Goal: Information Seeking & Learning: Check status

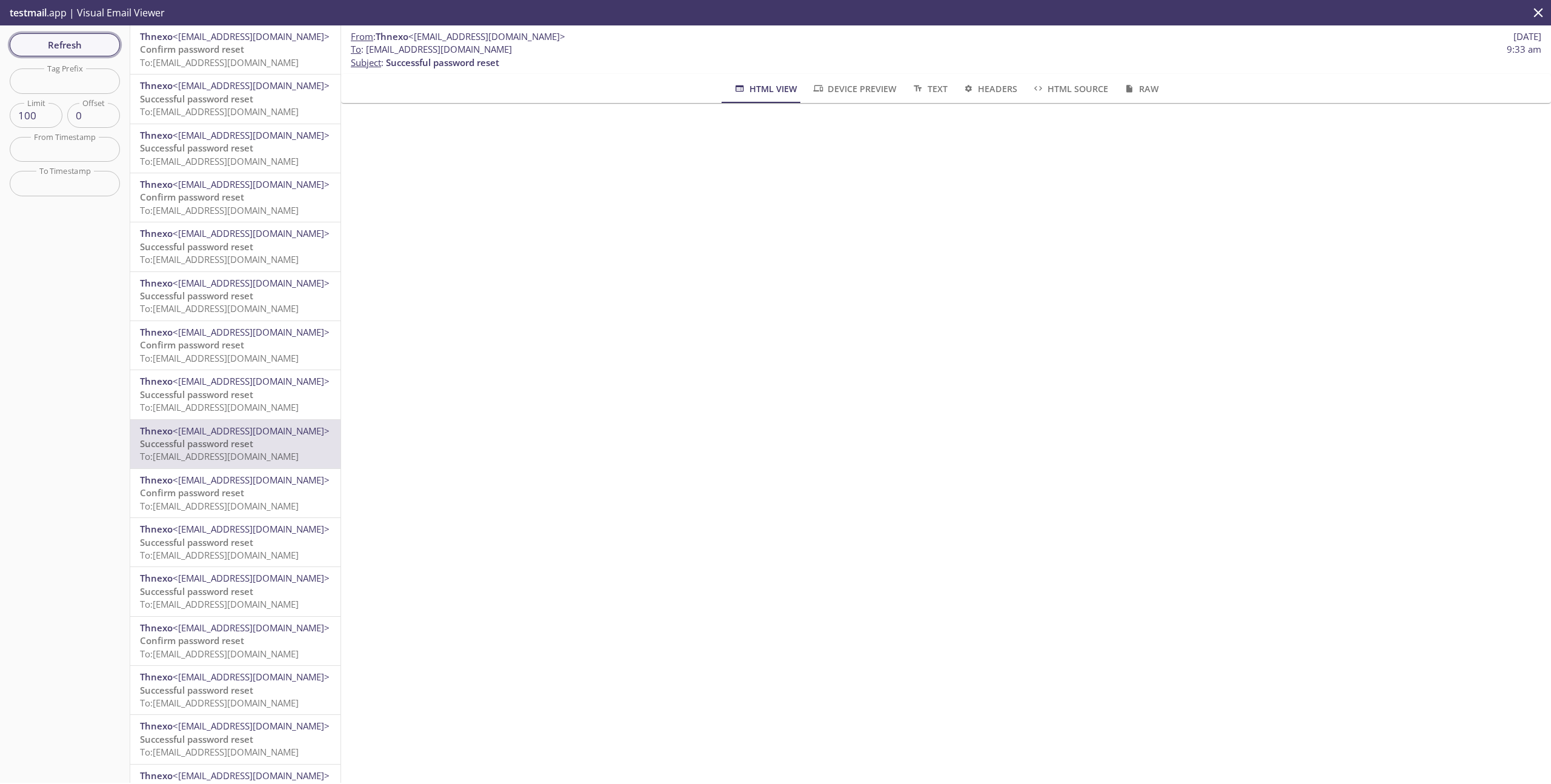
click at [85, 48] on span "Refresh" at bounding box center [64, 45] width 91 height 16
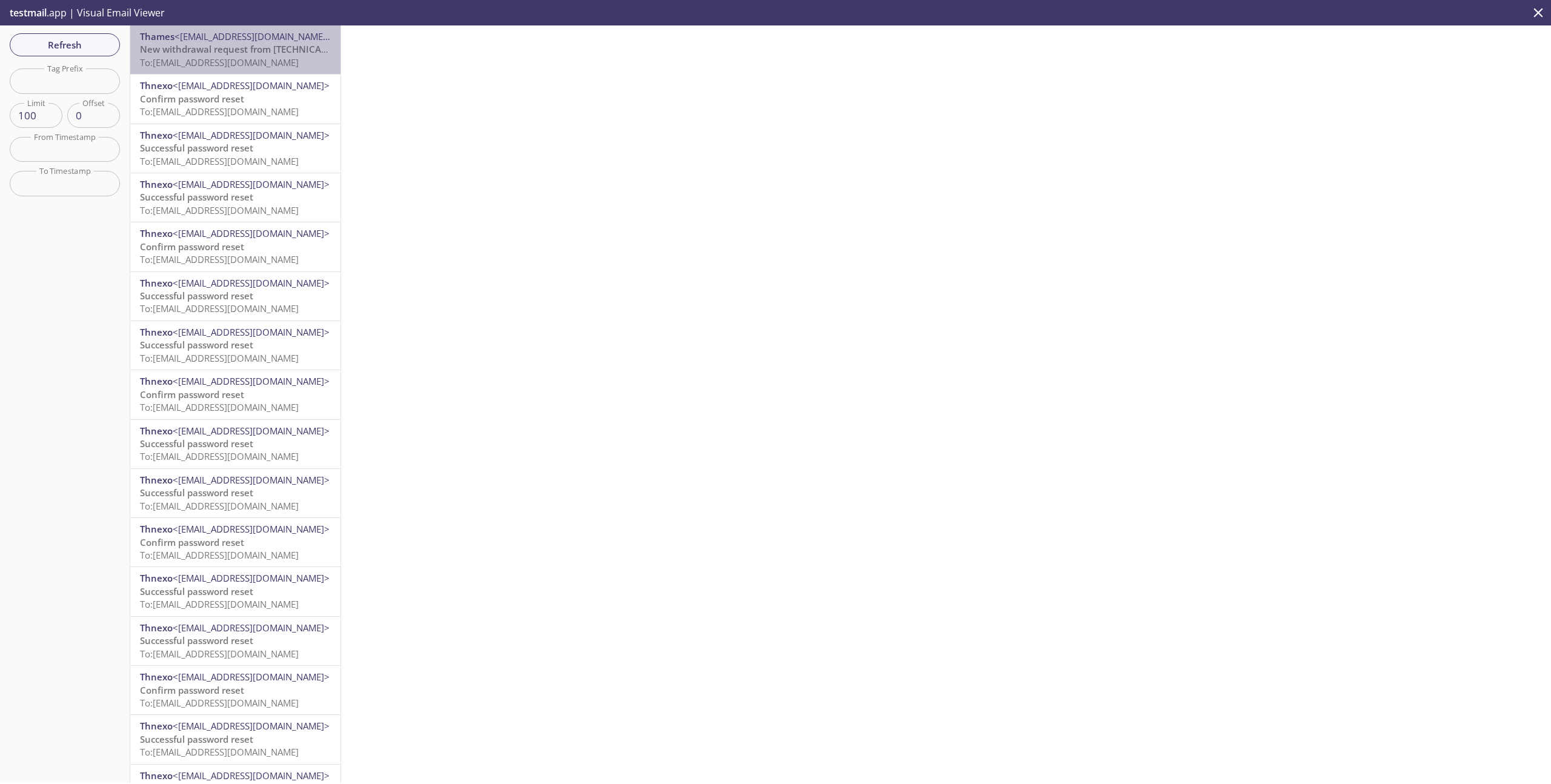
click at [255, 54] on span "New withdrawal request from [TECHNICAL_ID] - (CET)" at bounding box center [256, 49] width 232 height 12
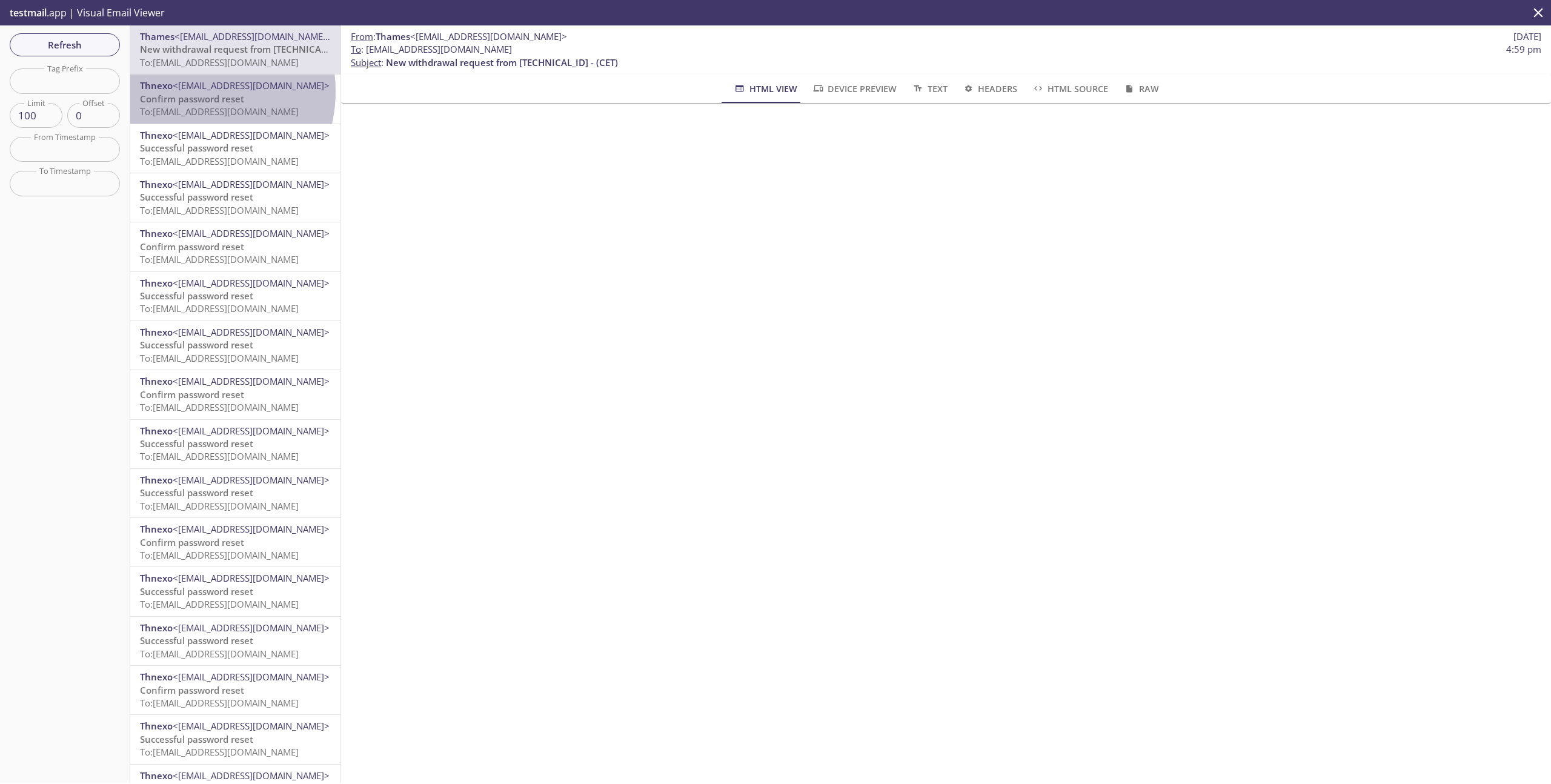
click at [190, 92] on span "<[EMAIL_ADDRESS][DOMAIN_NAME]>" at bounding box center [251, 85] width 157 height 12
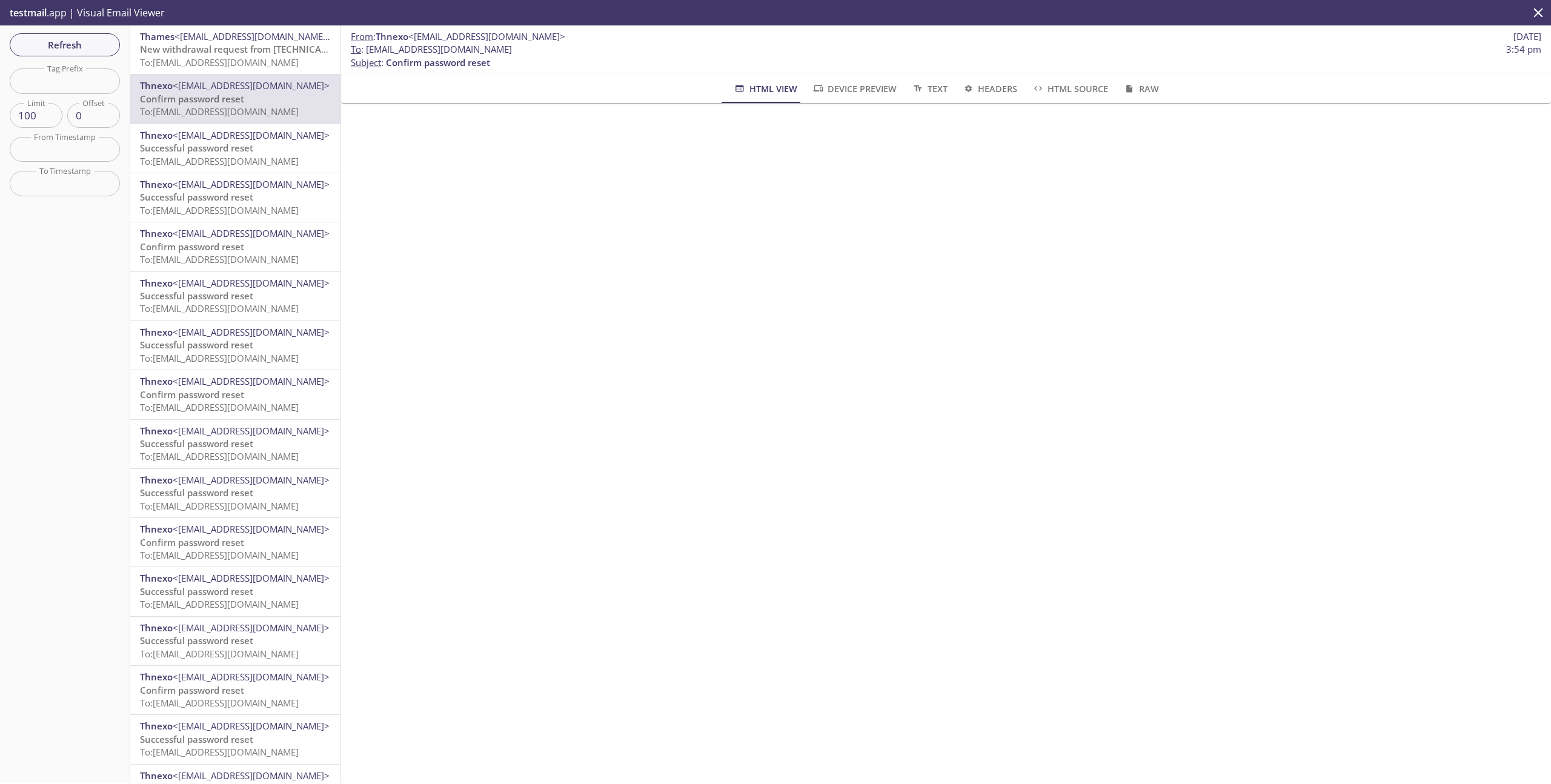
click at [222, 47] on span "New withdrawal request from [TECHNICAL_ID] - (CET)" at bounding box center [256, 49] width 232 height 12
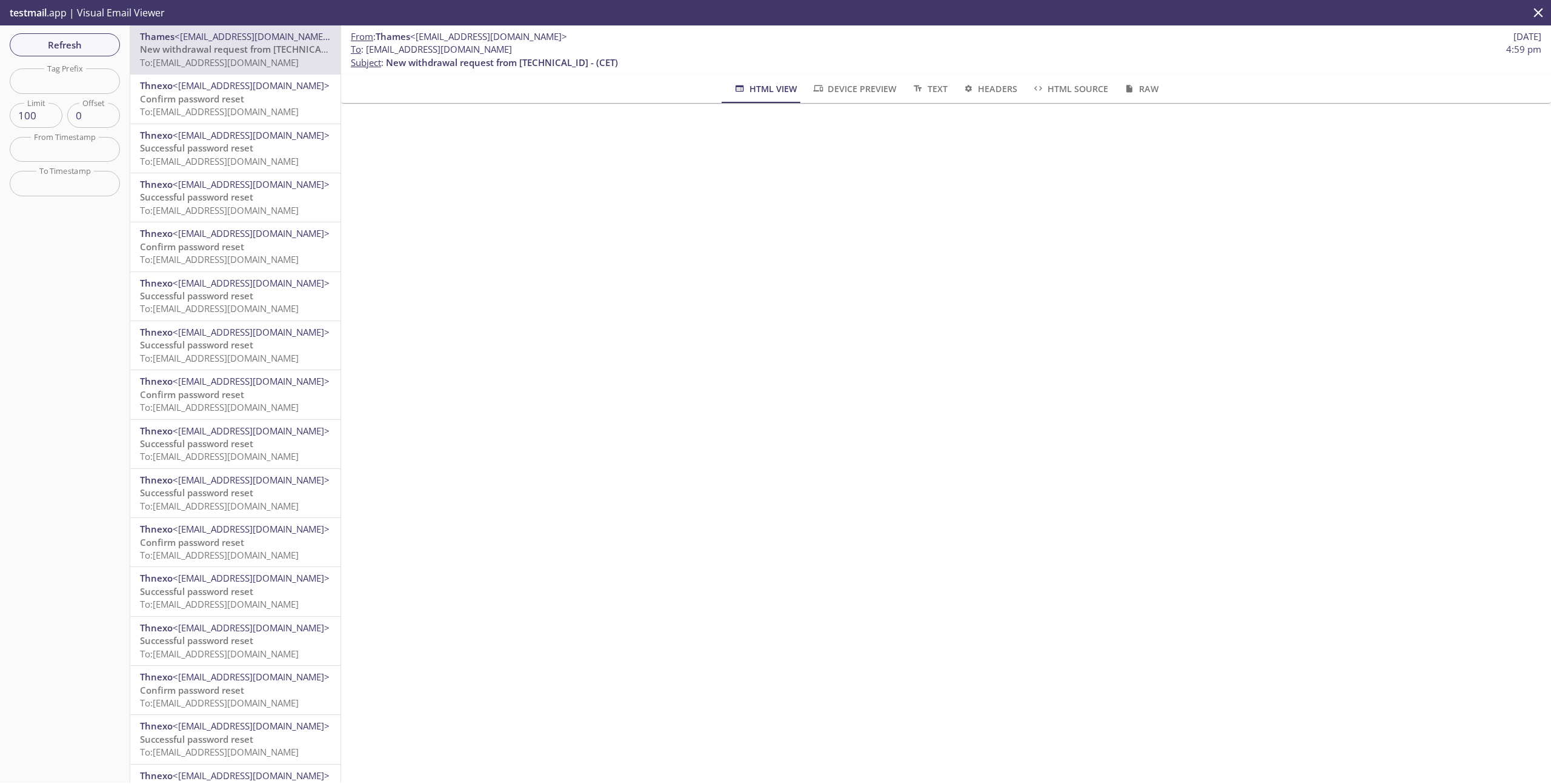
click at [222, 164] on span "To: thlabel.password-test@inbox.testmail.app" at bounding box center [220, 161] width 158 height 12
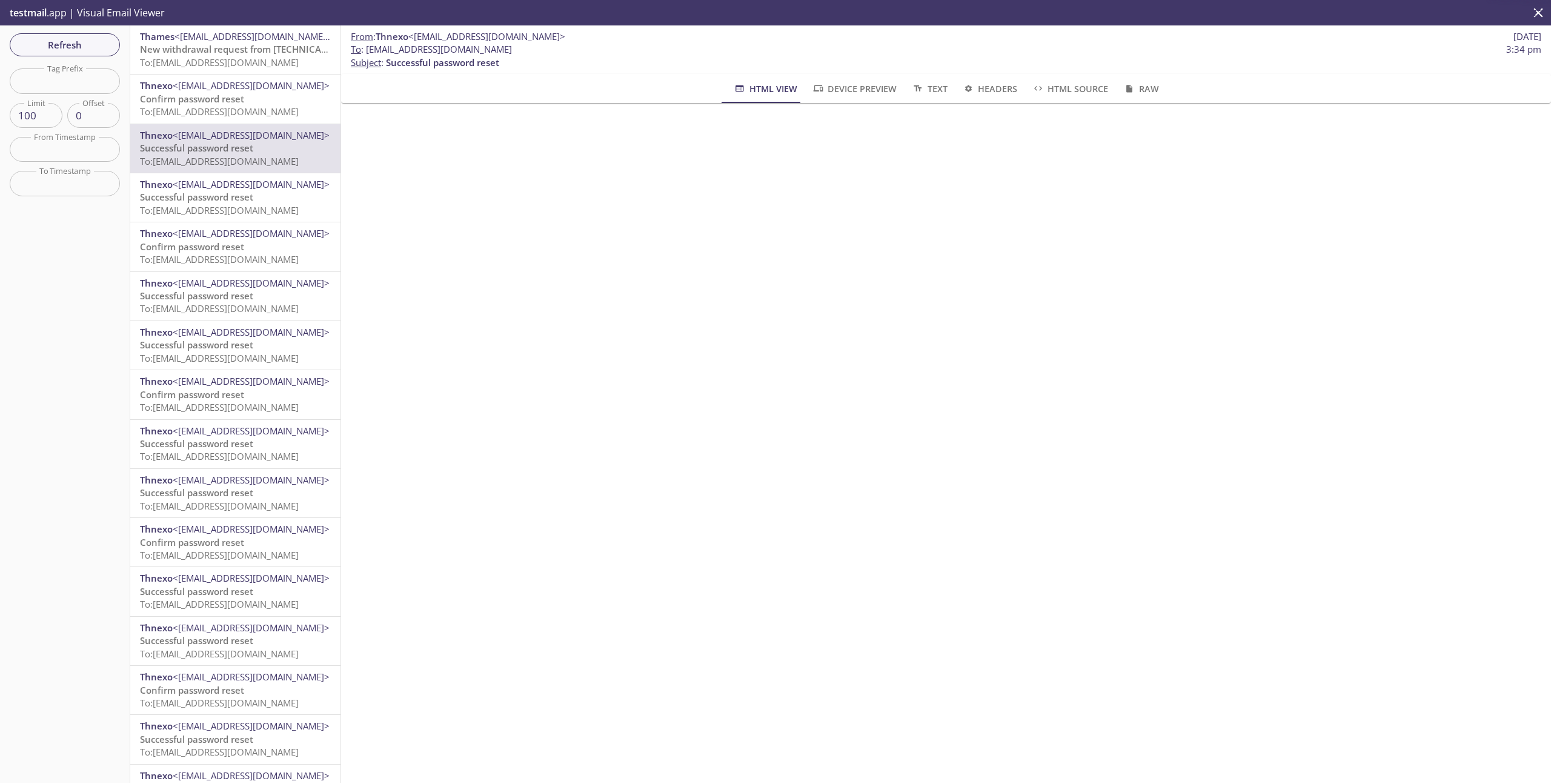
click at [218, 212] on span "To: thlabel.password-test@inbox.testmail.app" at bounding box center [220, 210] width 158 height 12
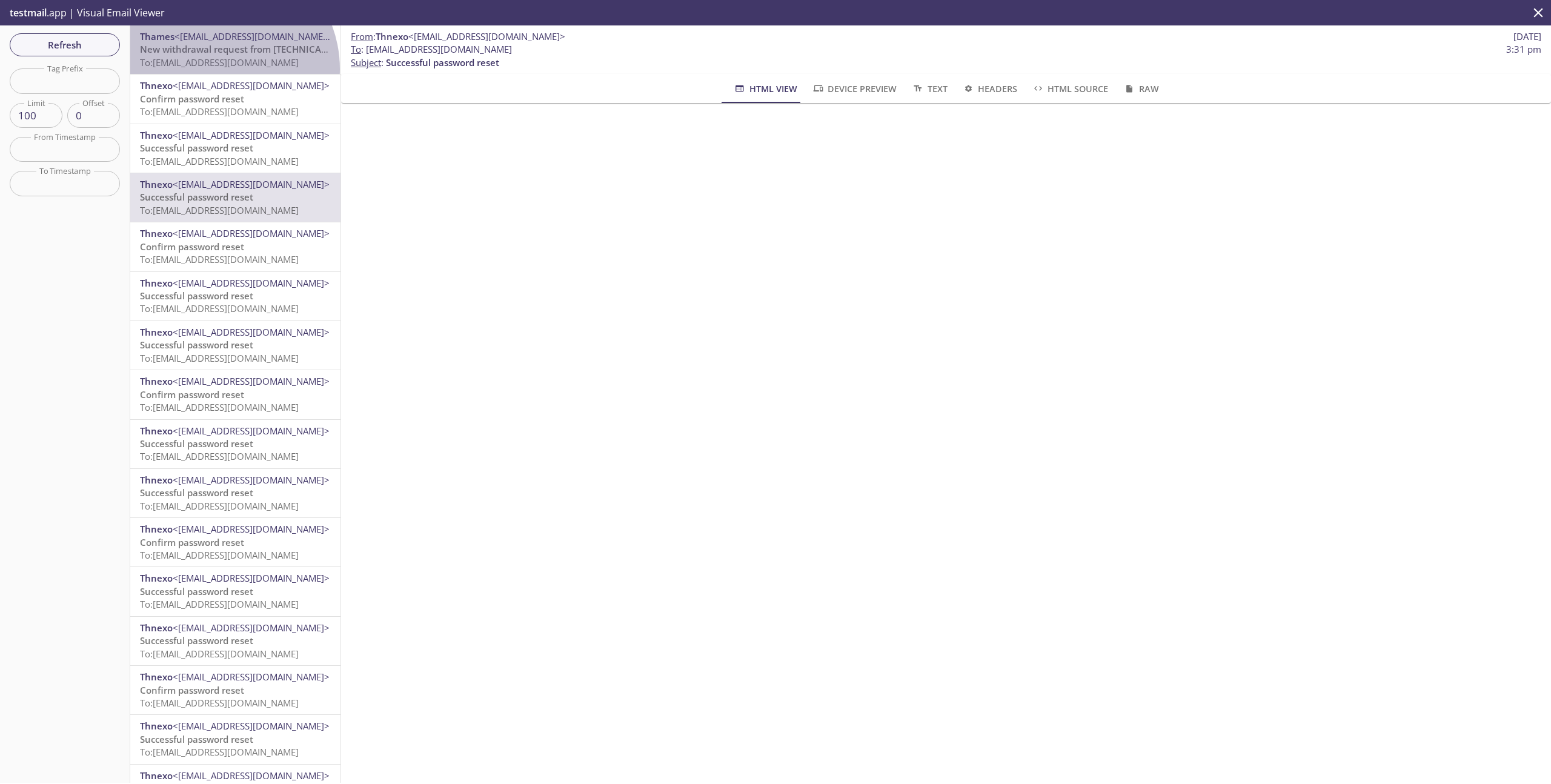
click at [215, 69] on div "Thames <noreply@thames.com> New withdrawal request from 209.35.225.34 - (CET) T…" at bounding box center [235, 50] width 210 height 49
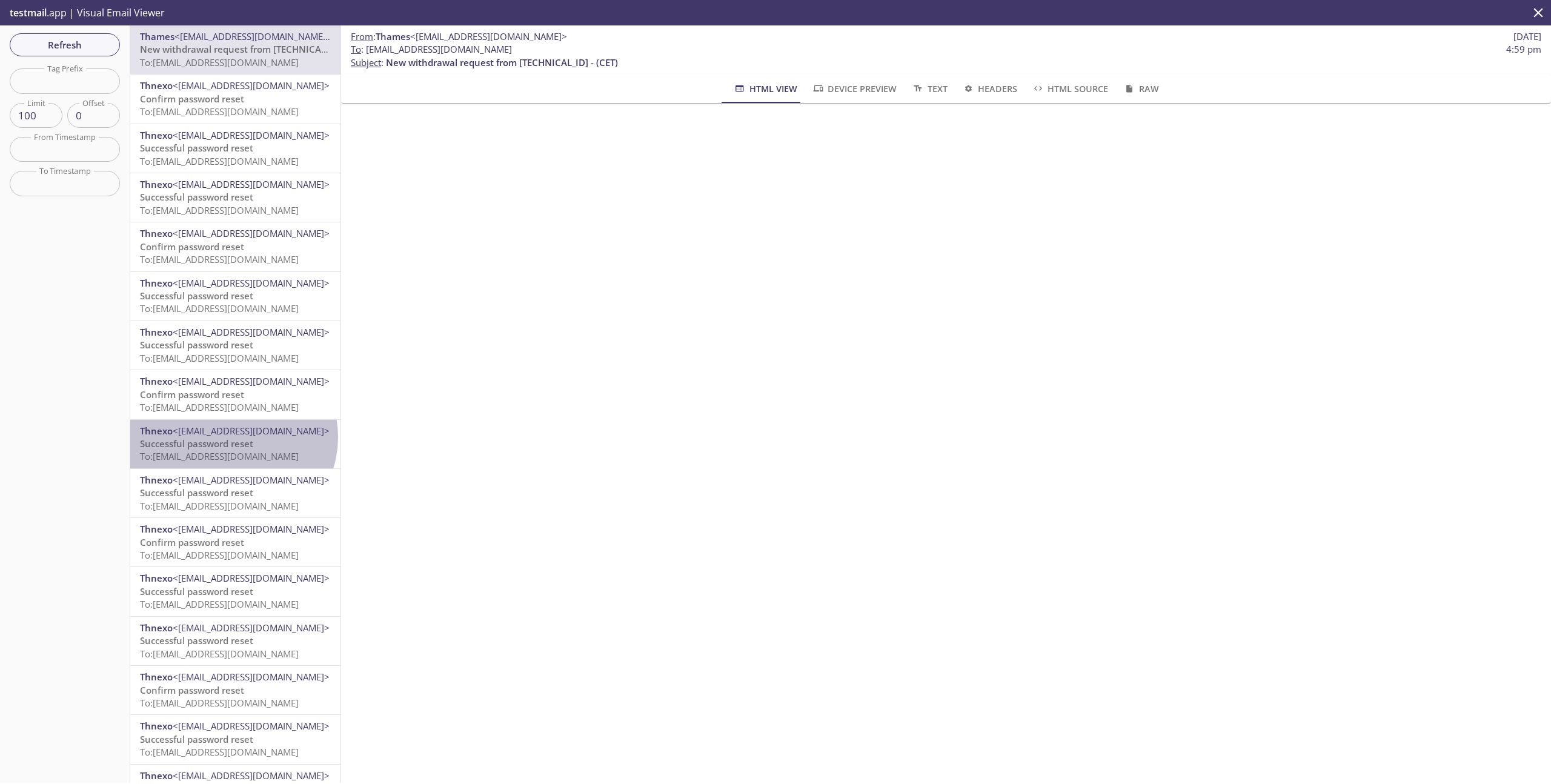
click at [231, 437] on span "Successful password reset" at bounding box center [196, 443] width 113 height 12
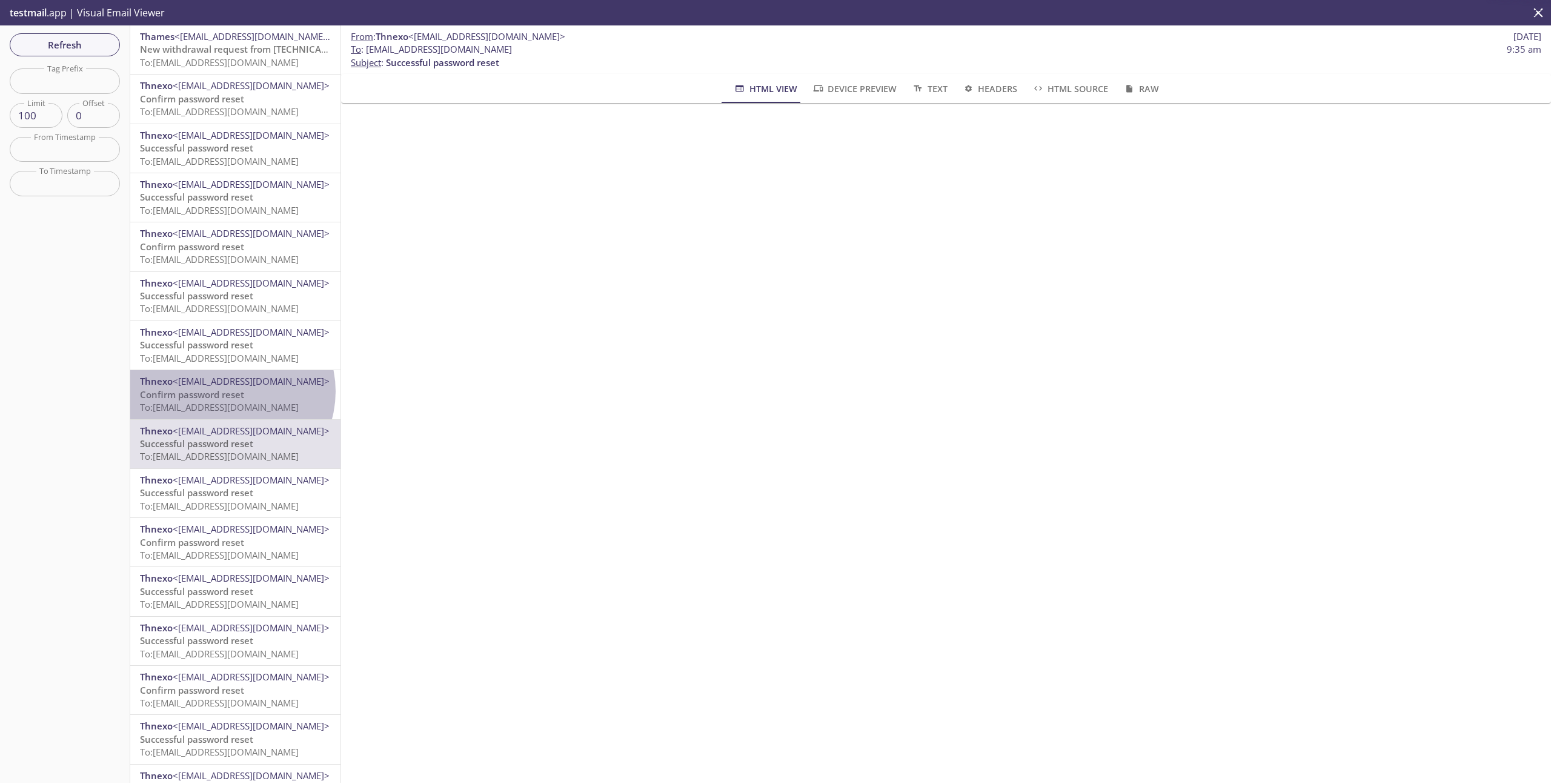
click at [229, 391] on span "Confirm password reset" at bounding box center [192, 394] width 104 height 12
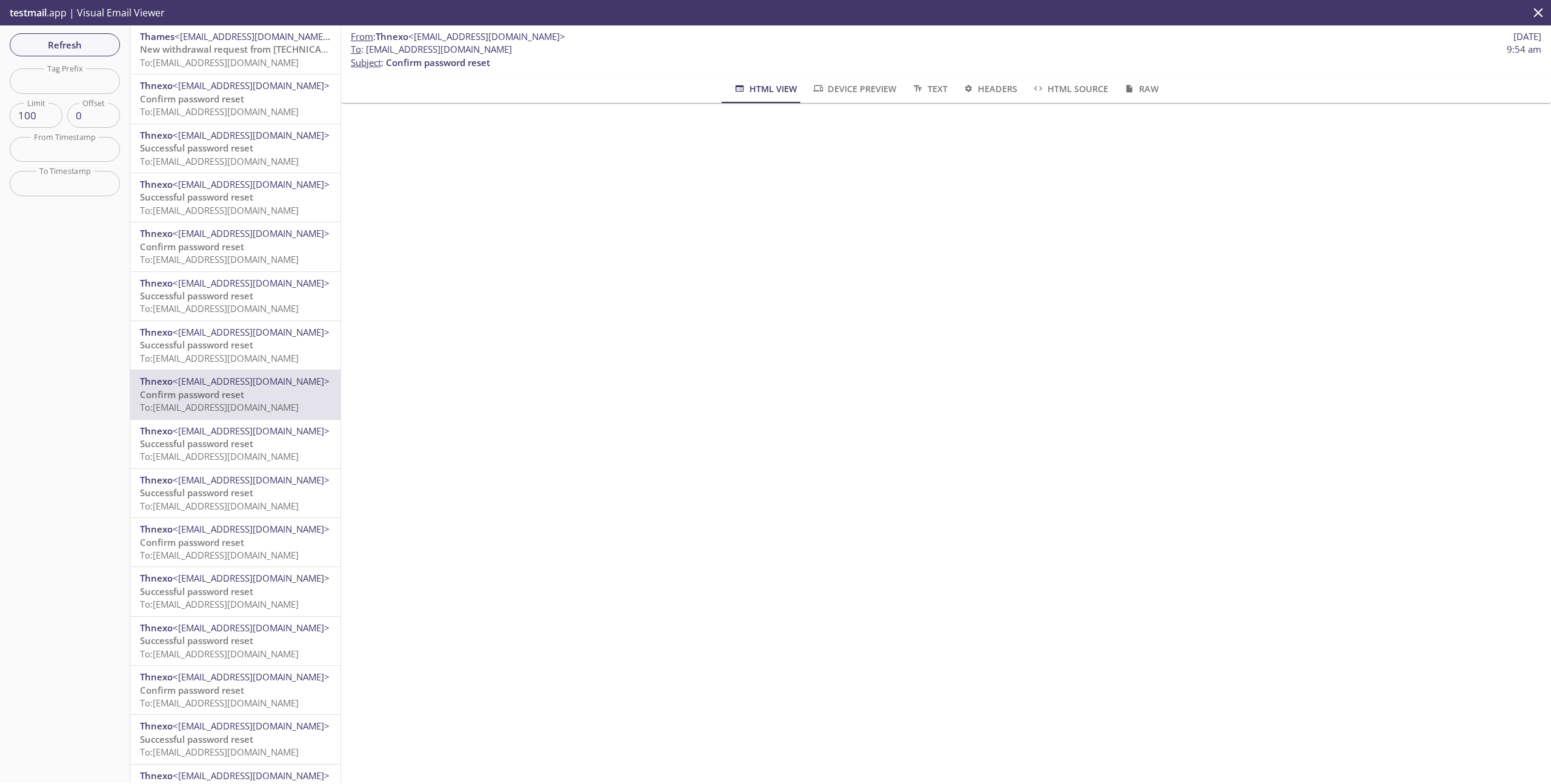
click at [213, 243] on span "Confirm password reset" at bounding box center [192, 246] width 104 height 12
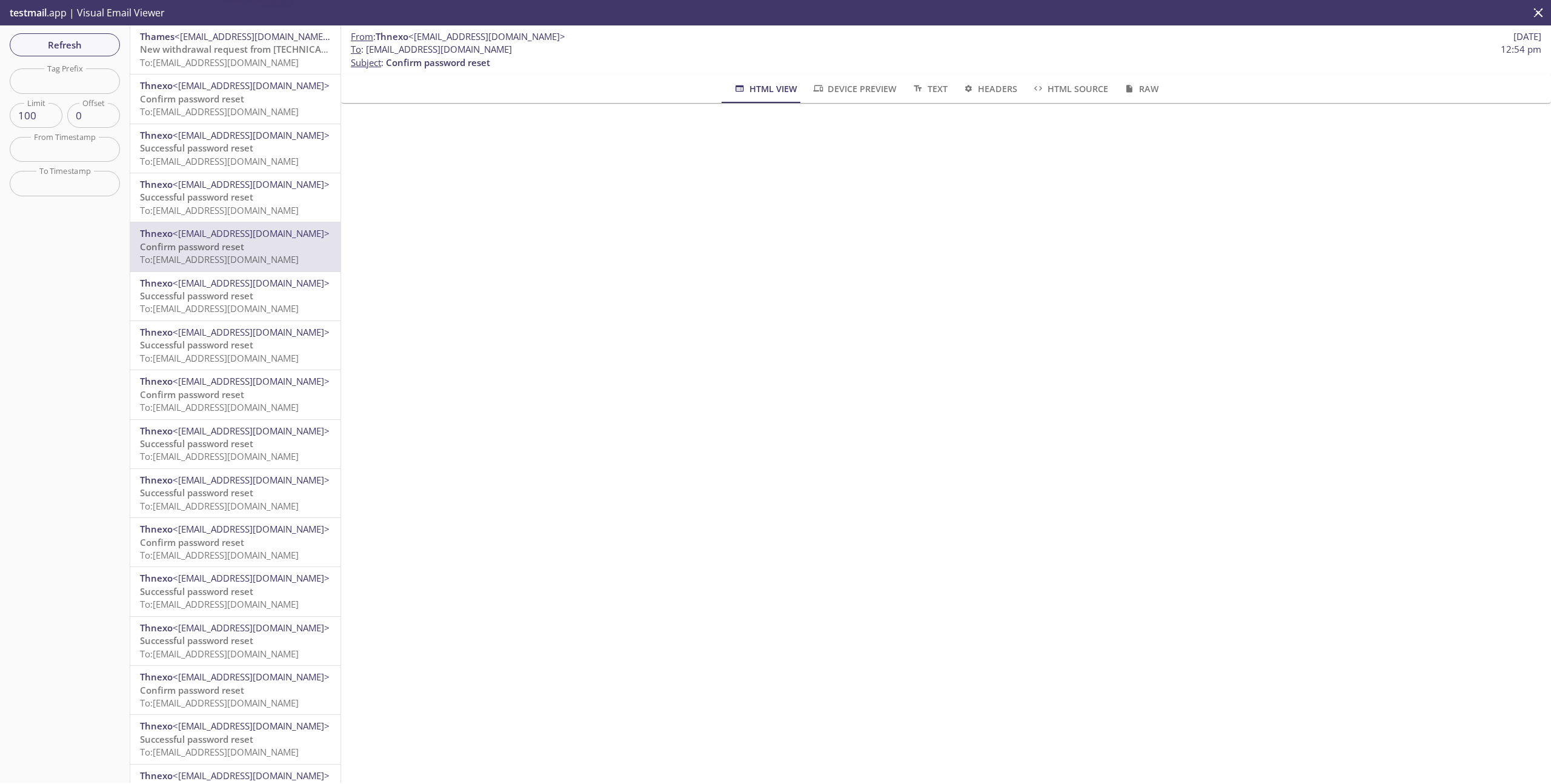
click at [223, 173] on div "Thnexo <noreply@thlabel.xyz> Successful password reset To: thlabel.password-tes…" at bounding box center [235, 197] width 210 height 49
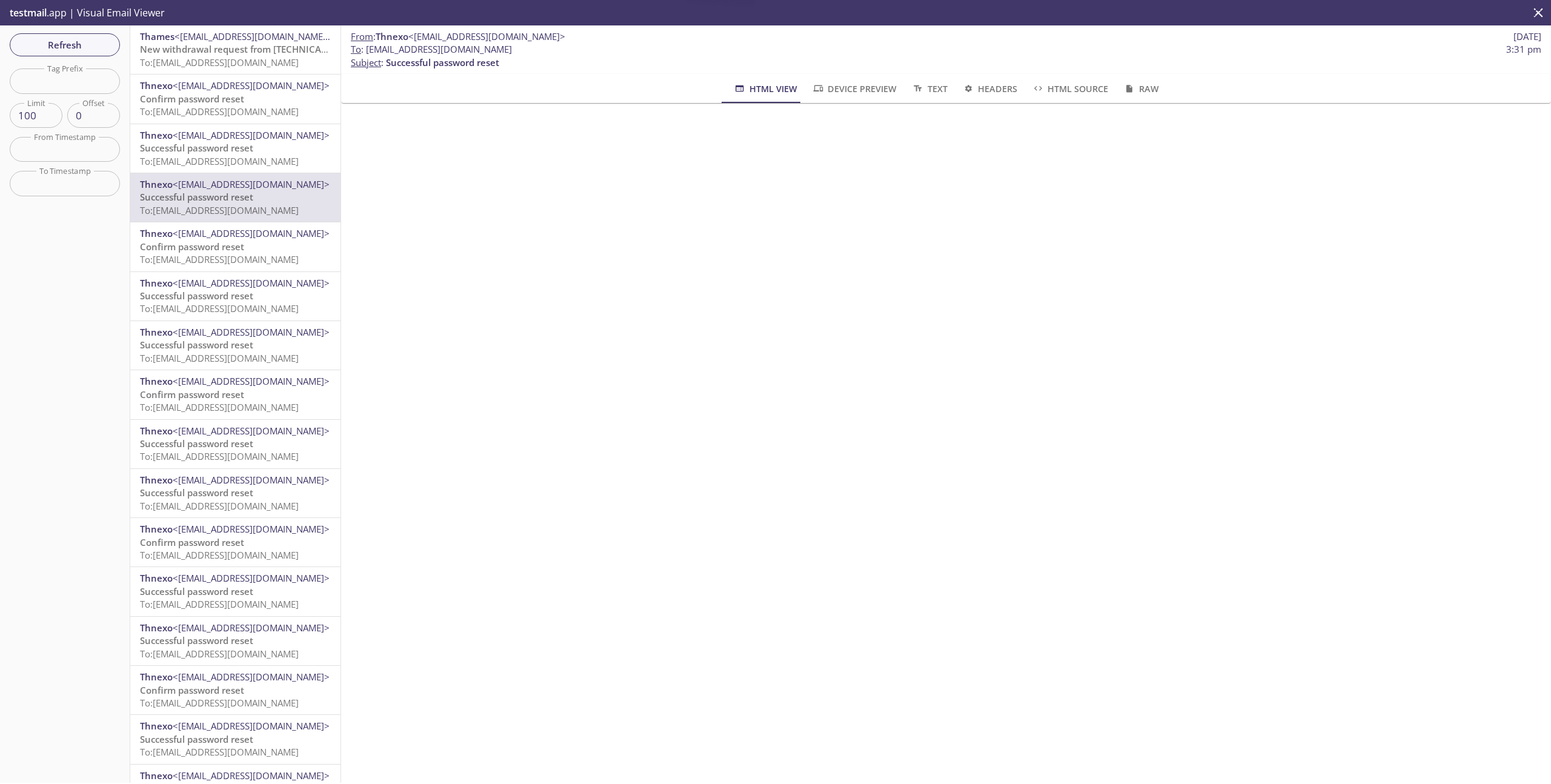
click at [224, 149] on span "Successful password reset" at bounding box center [196, 148] width 113 height 12
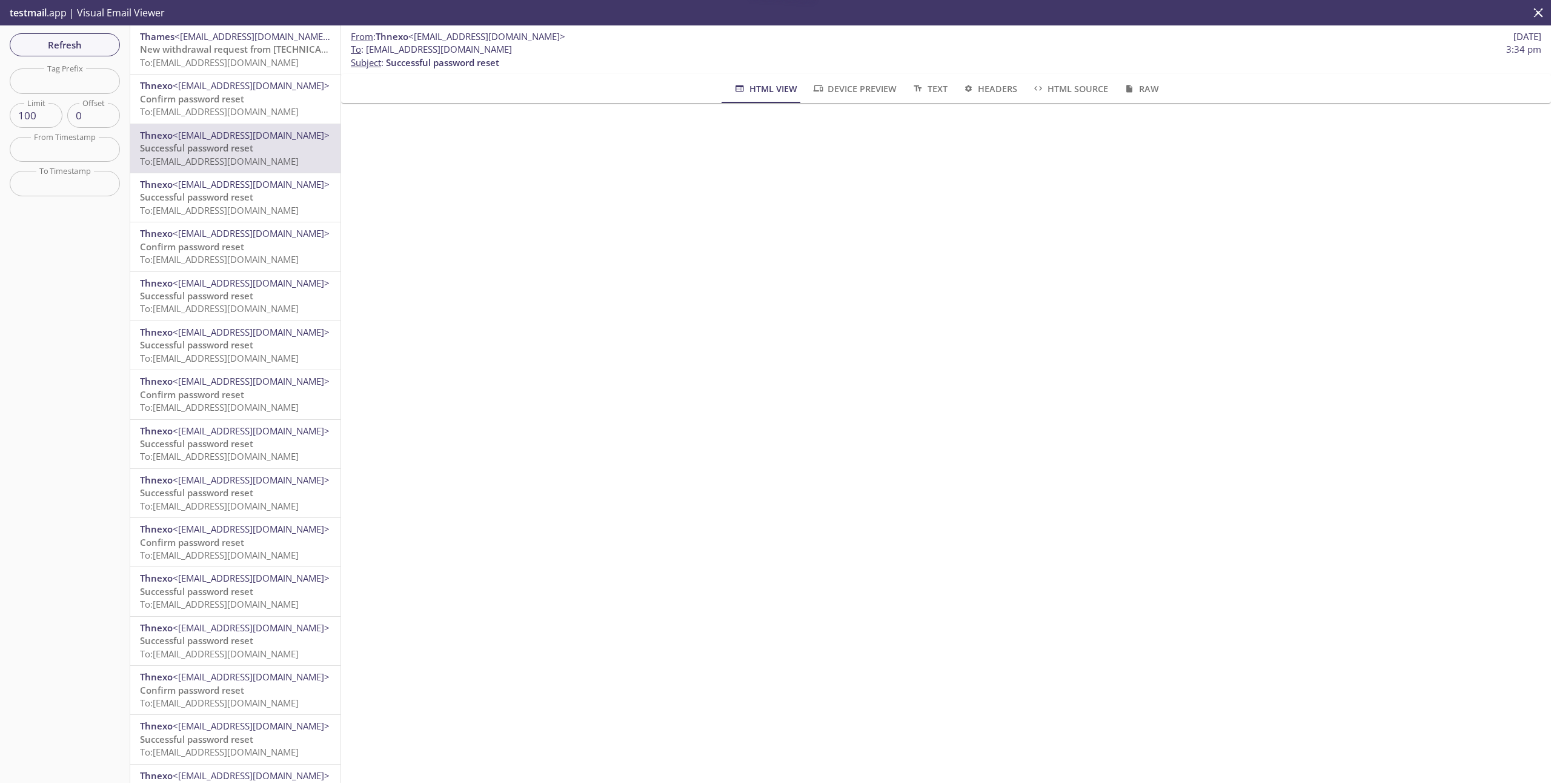
click at [225, 105] on span "Confirm password reset" at bounding box center [192, 98] width 104 height 12
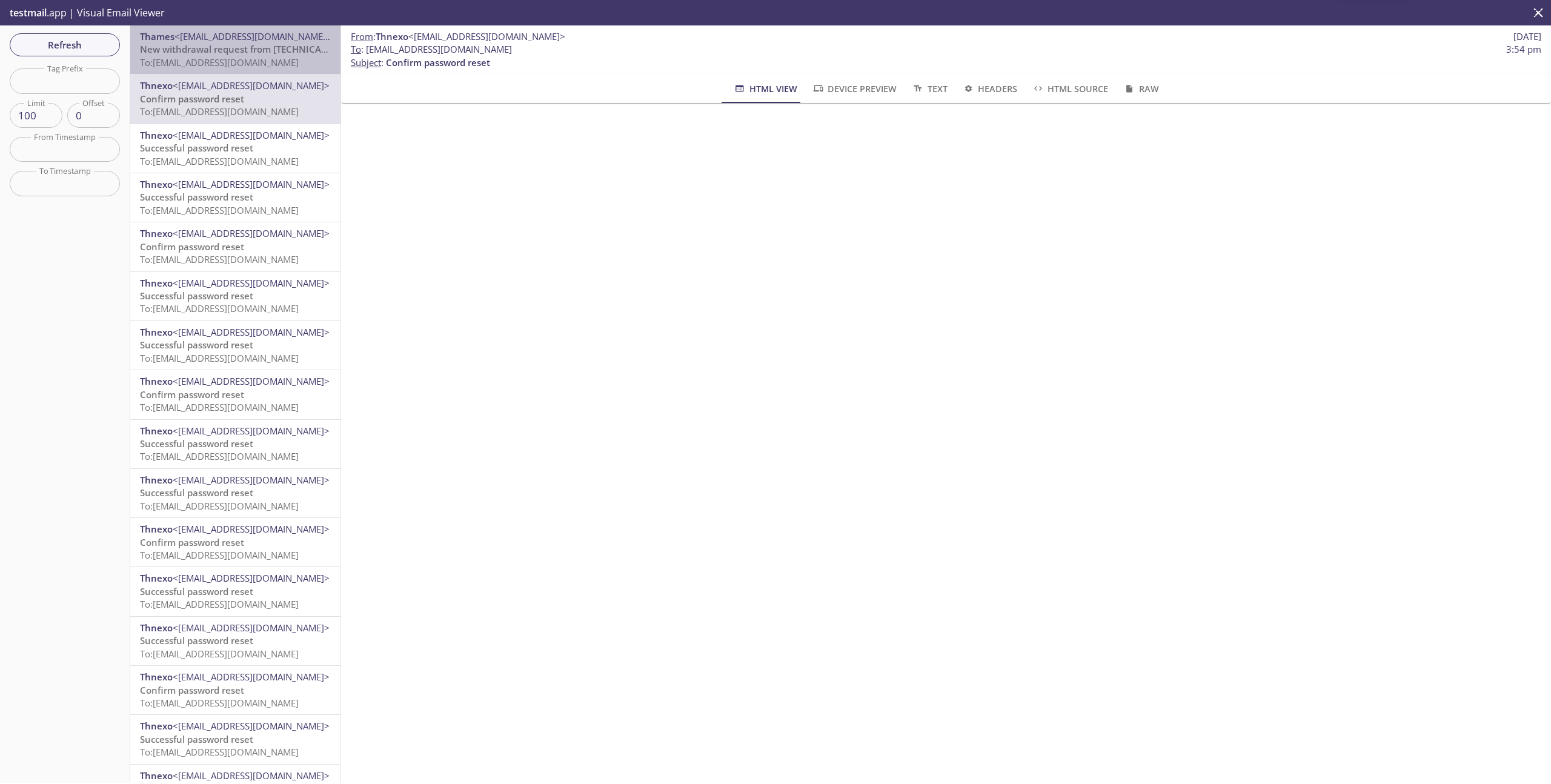
click at [237, 62] on span "To: thlabel.transactions@inbox.testmail.app" at bounding box center [220, 62] width 158 height 12
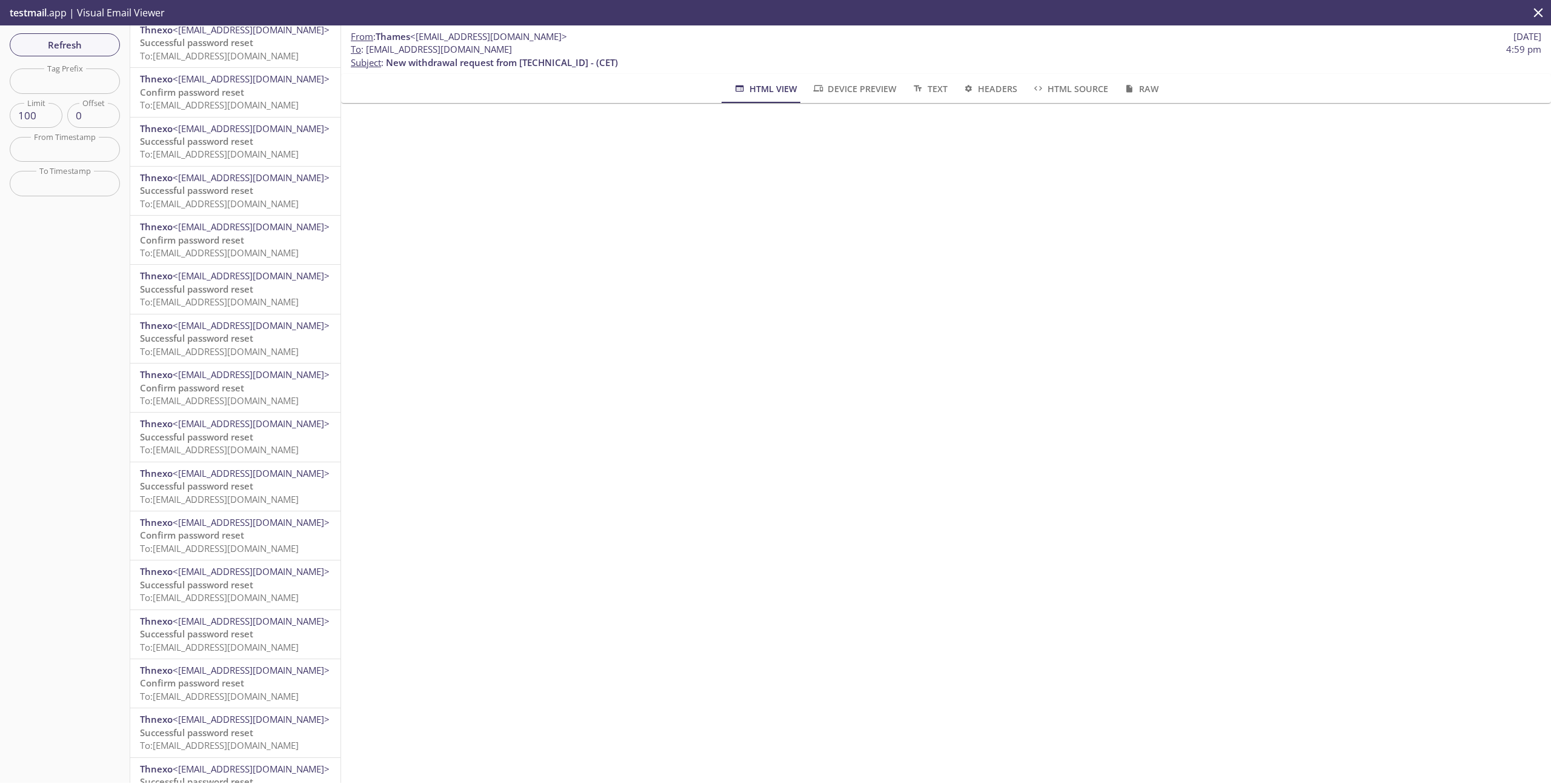
scroll to position [705, 0]
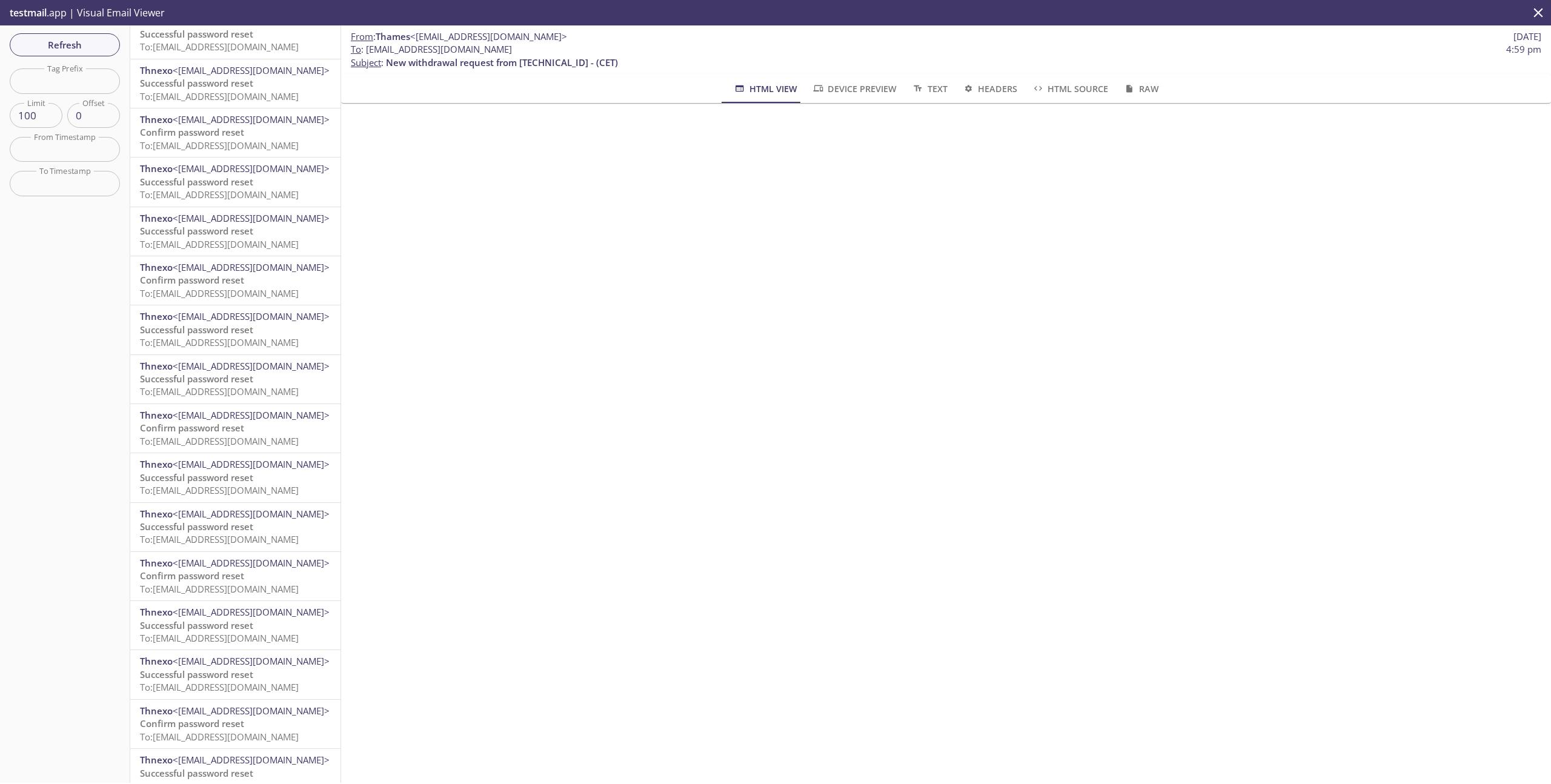
click at [197, 623] on span "Successful password reset" at bounding box center [196, 625] width 113 height 12
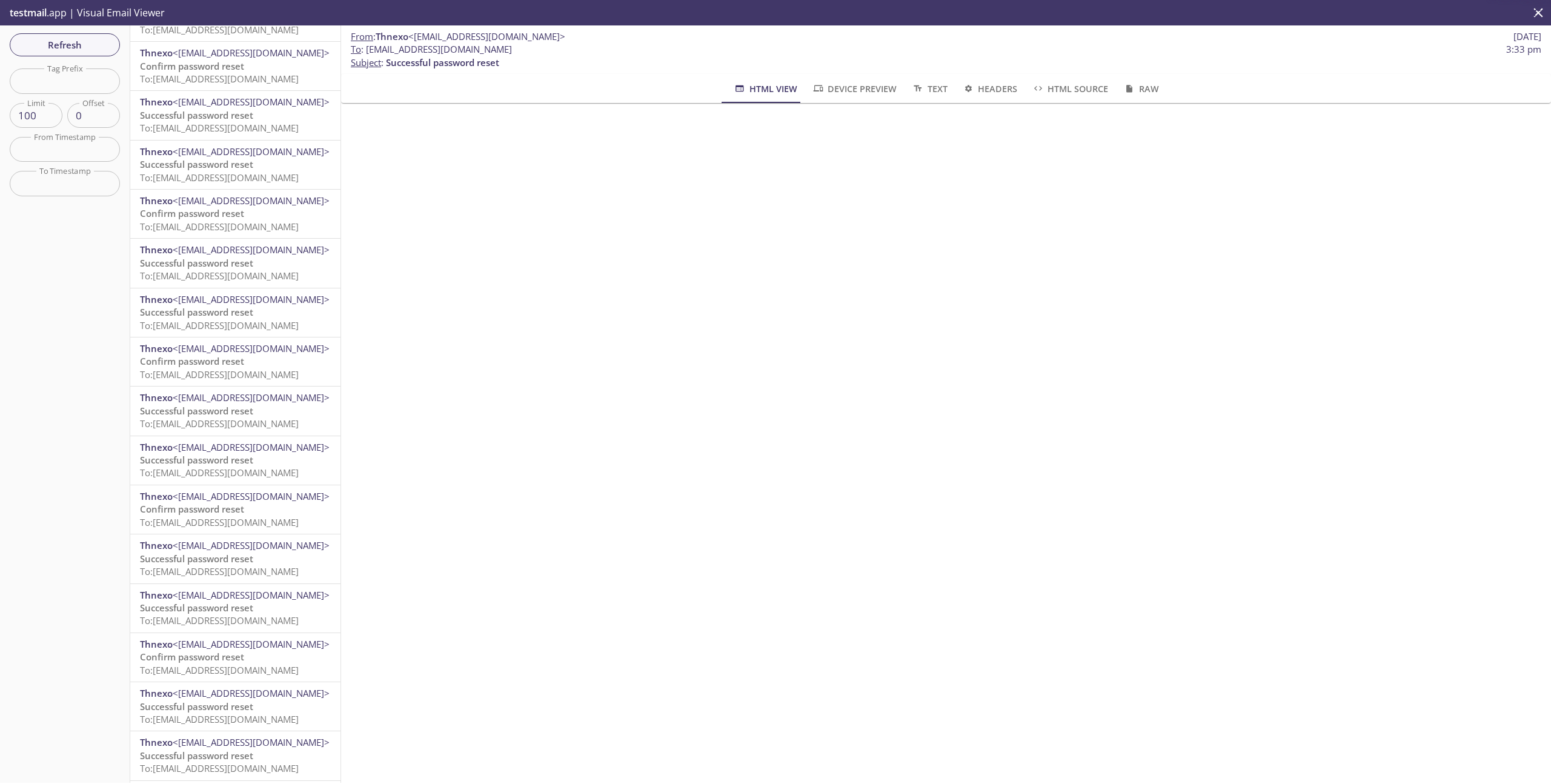
scroll to position [4201, 0]
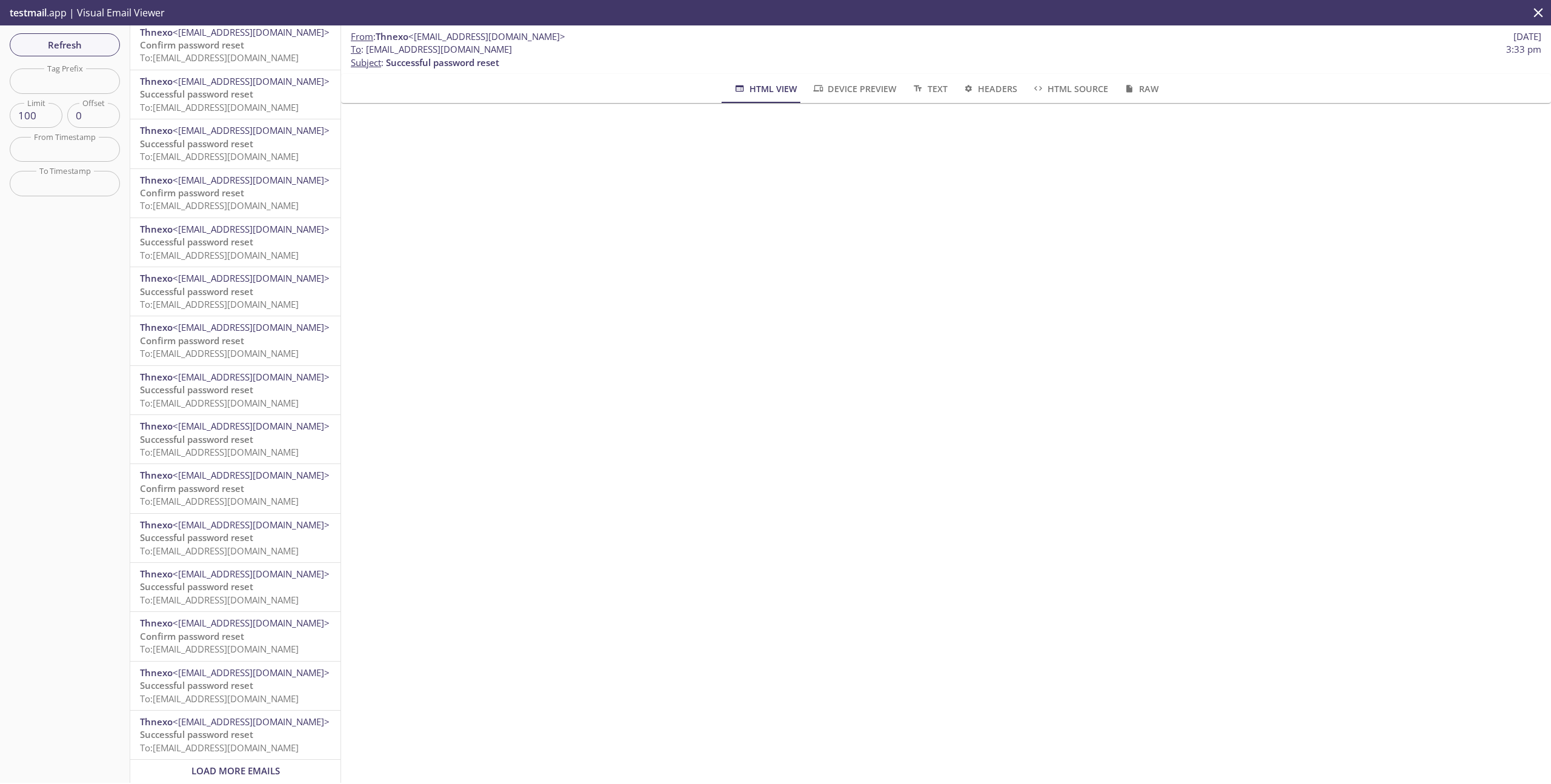
click at [225, 716] on span "<[EMAIL_ADDRESS][DOMAIN_NAME]>" at bounding box center [251, 721] width 157 height 12
click at [220, 630] on span "Confirm password reset" at bounding box center [192, 635] width 104 height 12
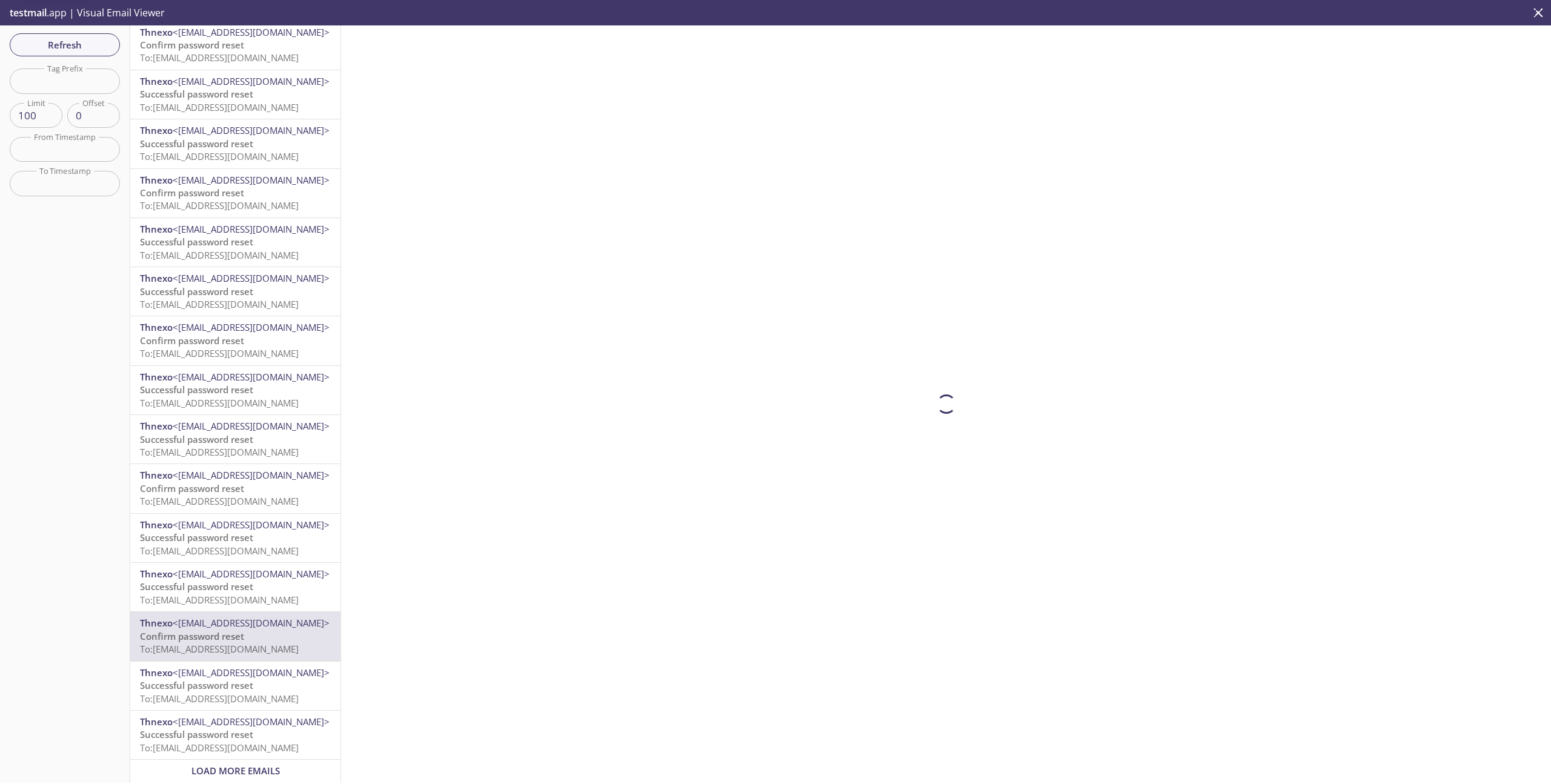
click at [238, 371] on span "<[EMAIL_ADDRESS][DOMAIN_NAME]>" at bounding box center [251, 376] width 157 height 12
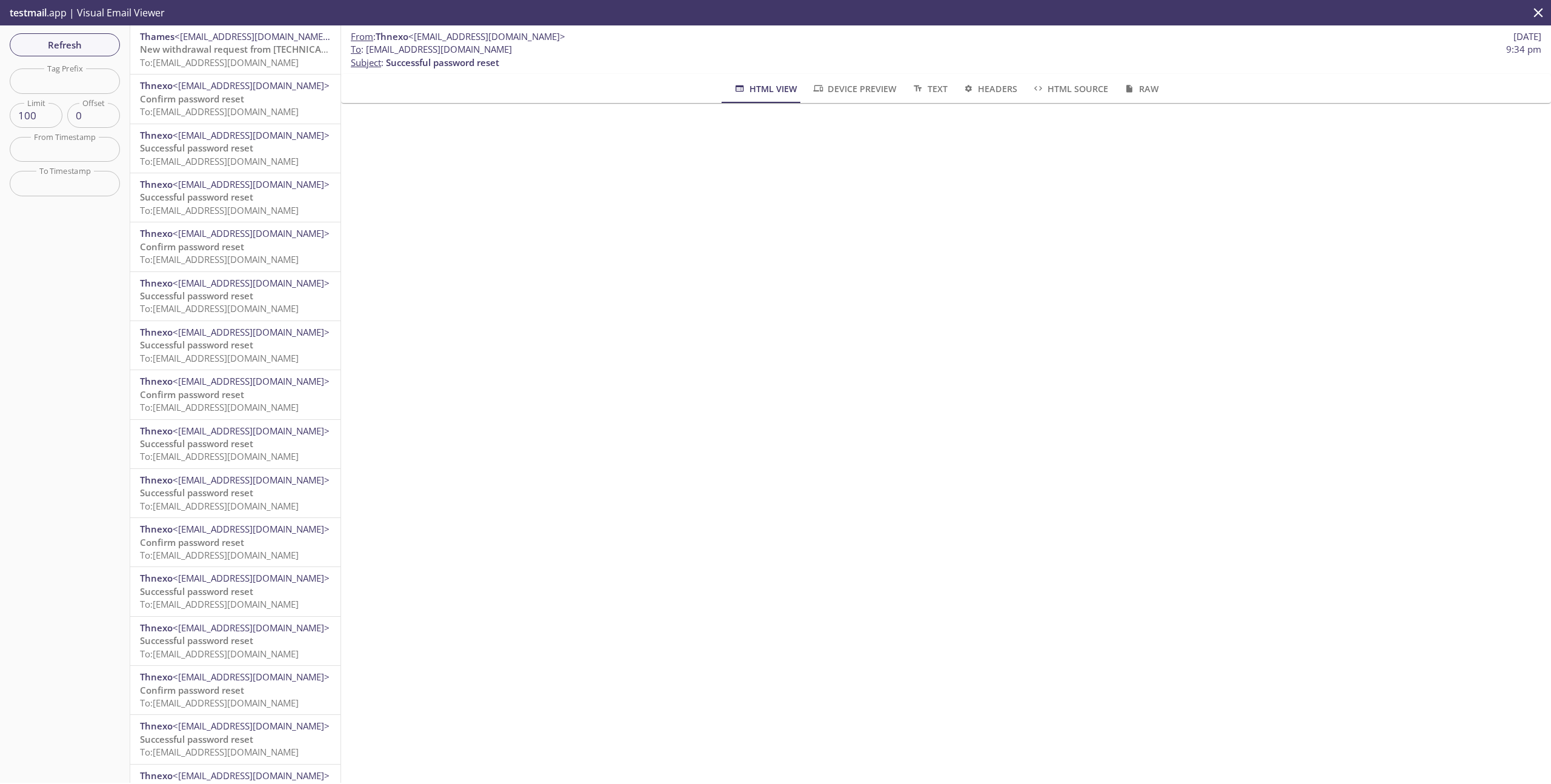
click at [240, 47] on span "New withdrawal request from [TECHNICAL_ID] - (CET)" at bounding box center [256, 49] width 232 height 12
